Goal: Task Accomplishment & Management: Manage account settings

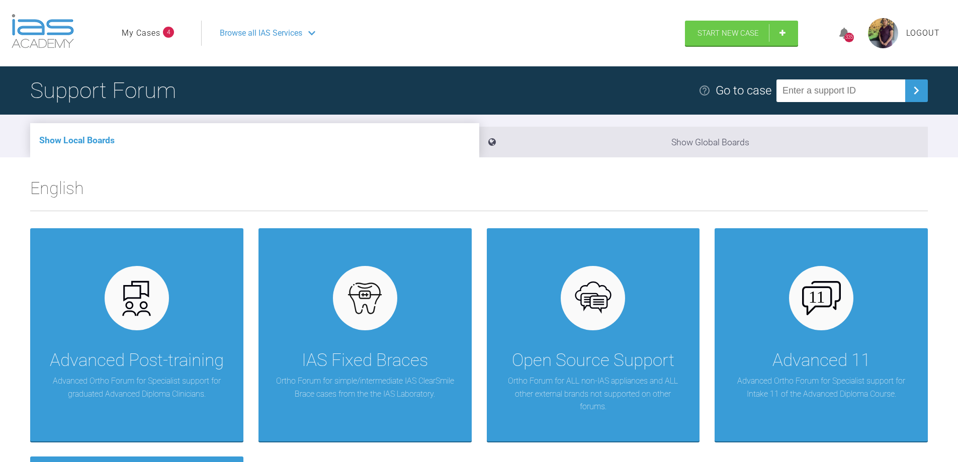
click at [136, 28] on link "My Cases" at bounding box center [141, 33] width 39 height 13
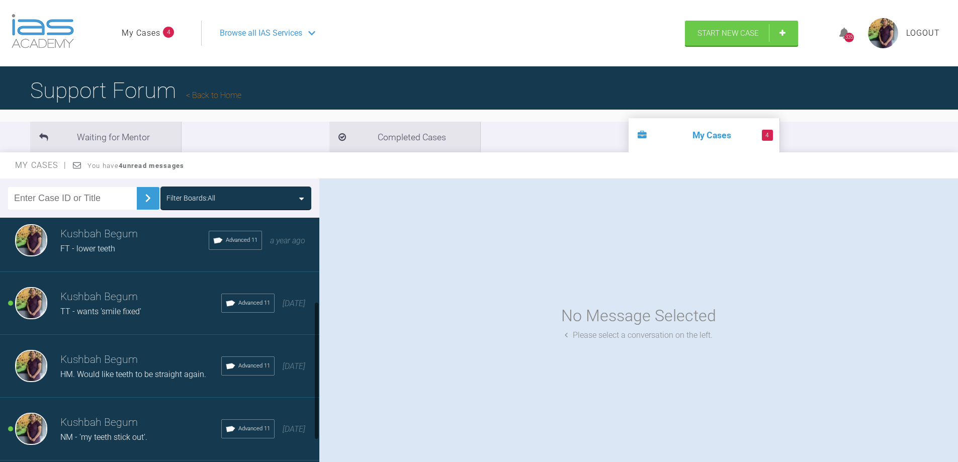
scroll to position [151, 0]
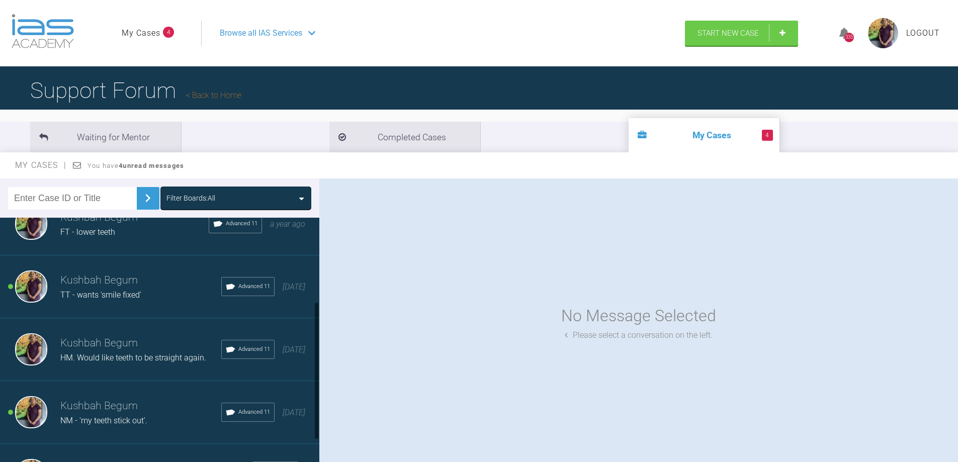
click at [101, 291] on span "TT - wants 'smile fixed'" at bounding box center [100, 295] width 81 height 10
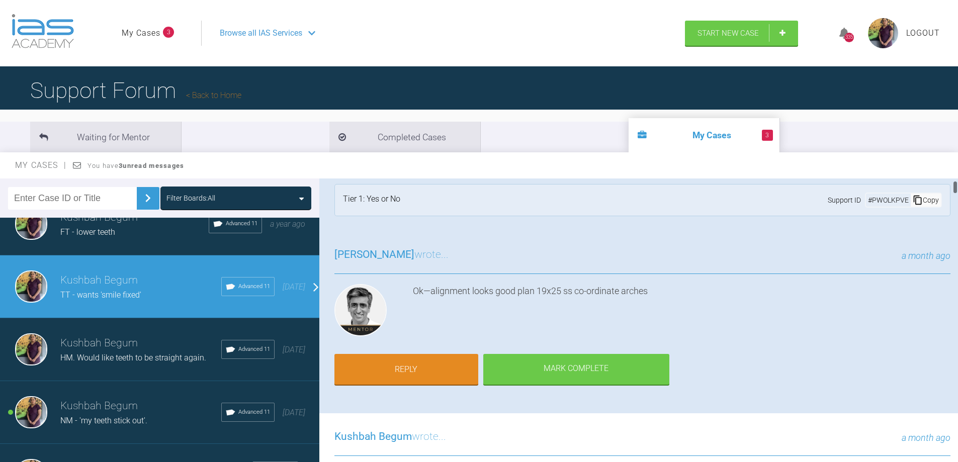
scroll to position [0, 0]
